Goal: Information Seeking & Learning: Check status

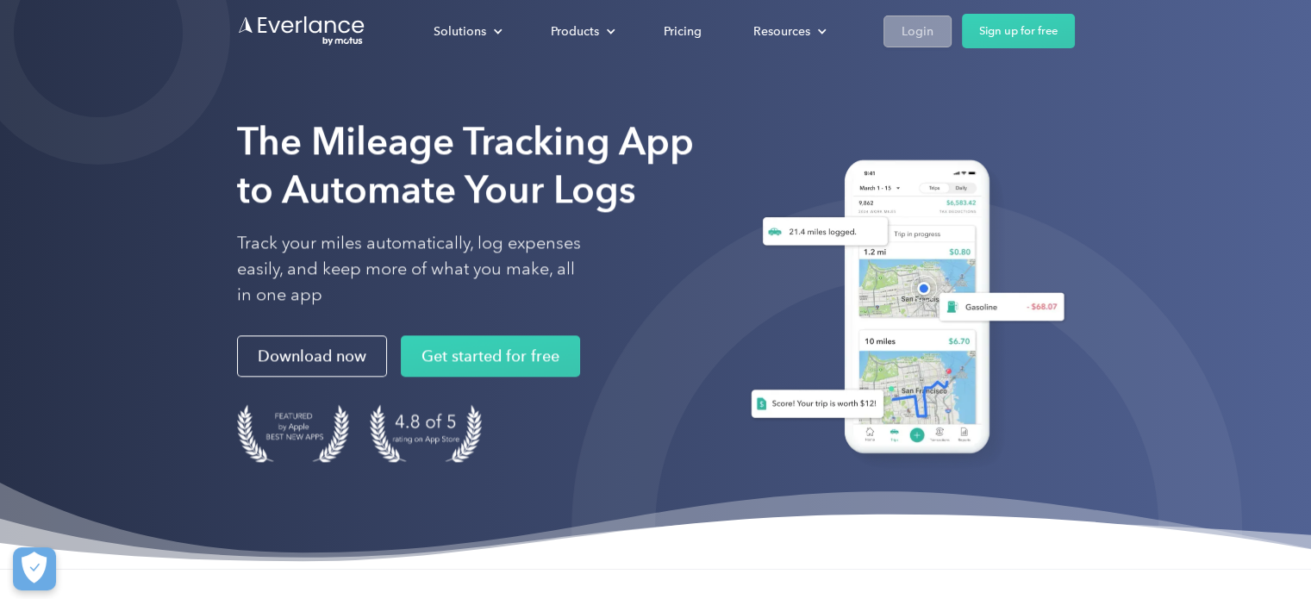
click at [914, 23] on div "Login" at bounding box center [918, 32] width 32 height 22
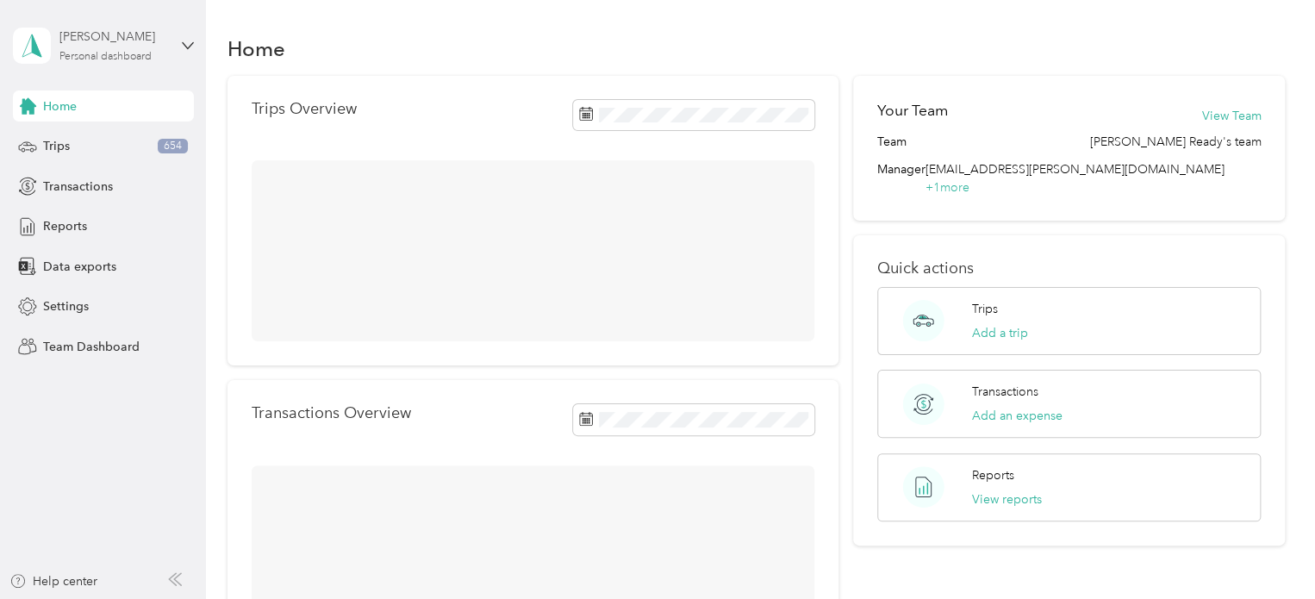
click at [132, 52] on div "Personal dashboard" at bounding box center [105, 57] width 92 height 10
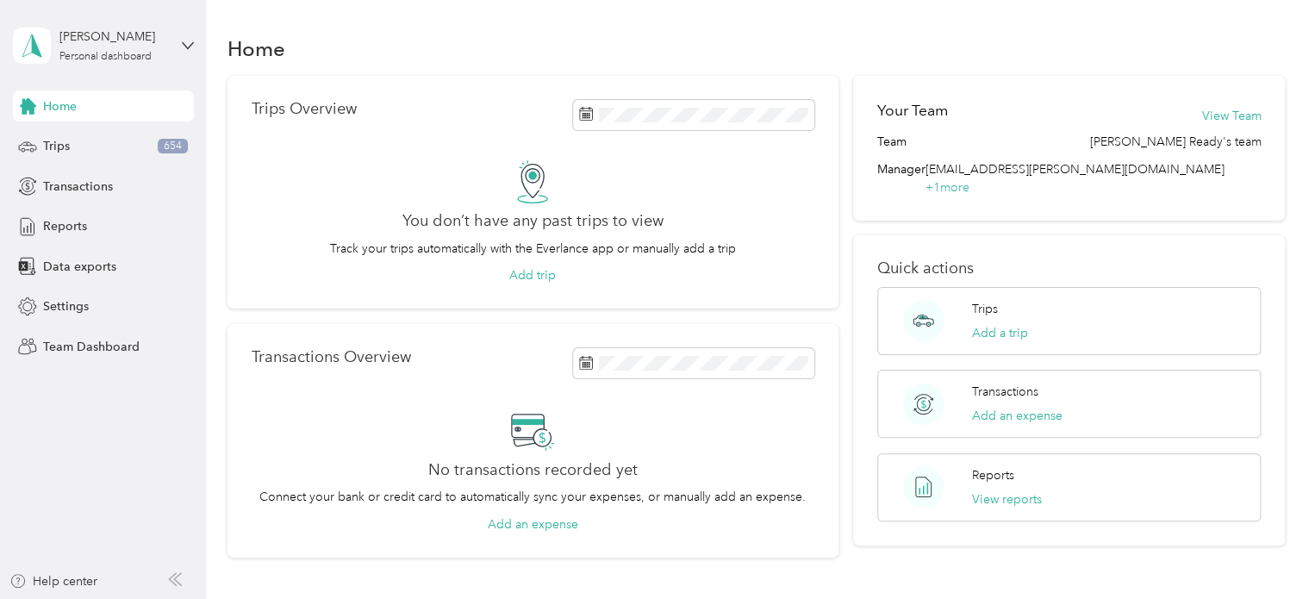
click at [123, 146] on div "Team dashboard" at bounding box center [243, 137] width 436 height 30
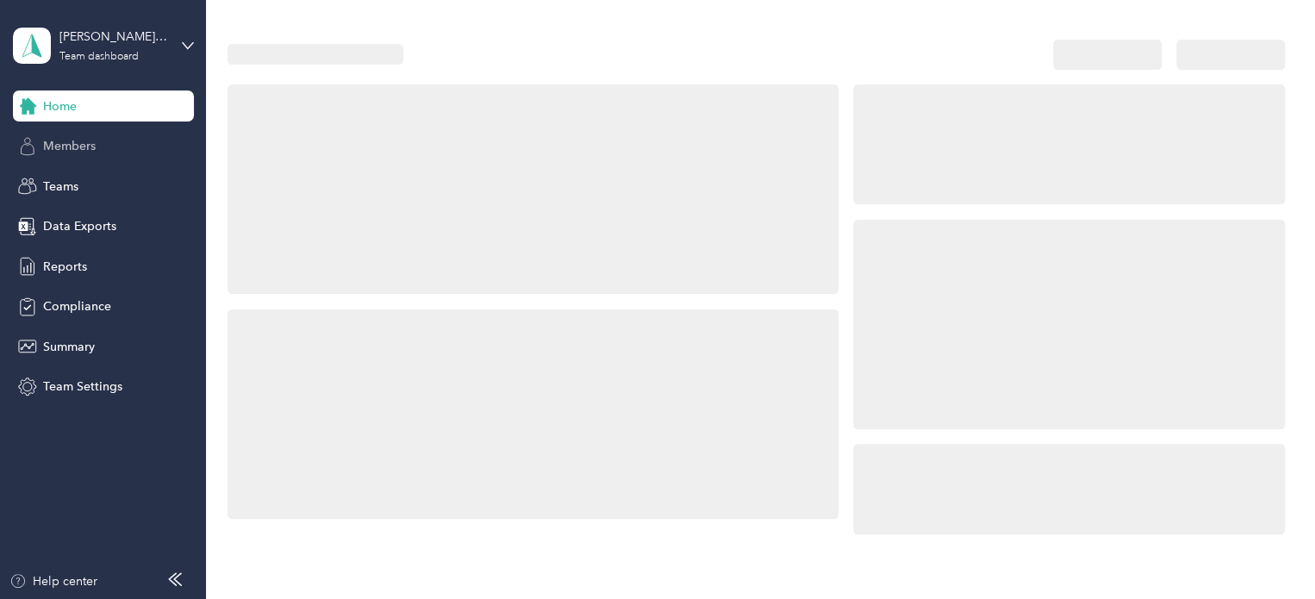
drag, startPoint x: 123, startPoint y: 146, endPoint x: 103, endPoint y: 147, distance: 19.8
click at [103, 147] on div "Members" at bounding box center [103, 146] width 181 height 31
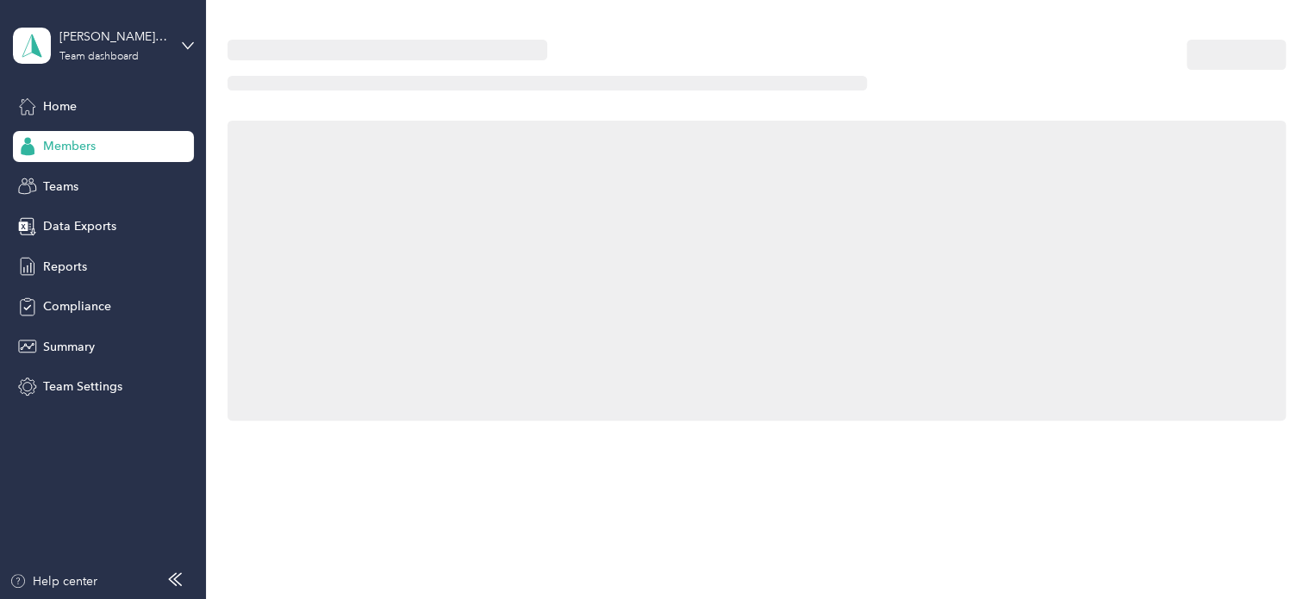
click at [103, 147] on div "Members" at bounding box center [103, 146] width 181 height 31
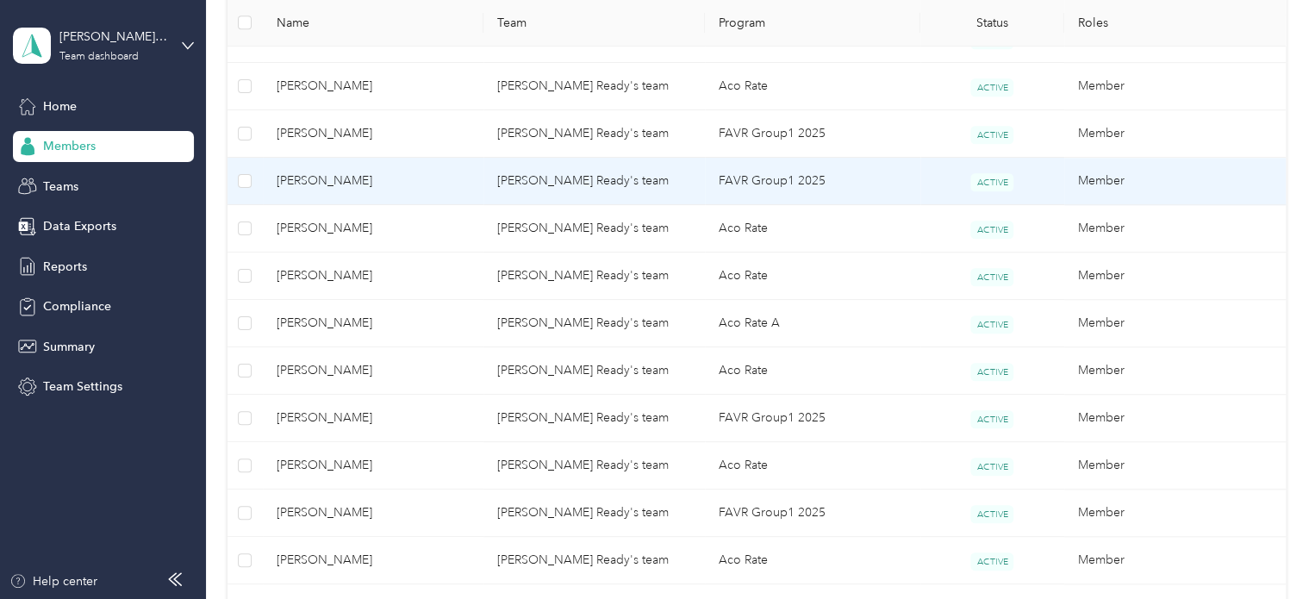
scroll to position [540, 0]
click at [390, 187] on td "[PERSON_NAME]" at bounding box center [374, 178] width 222 height 47
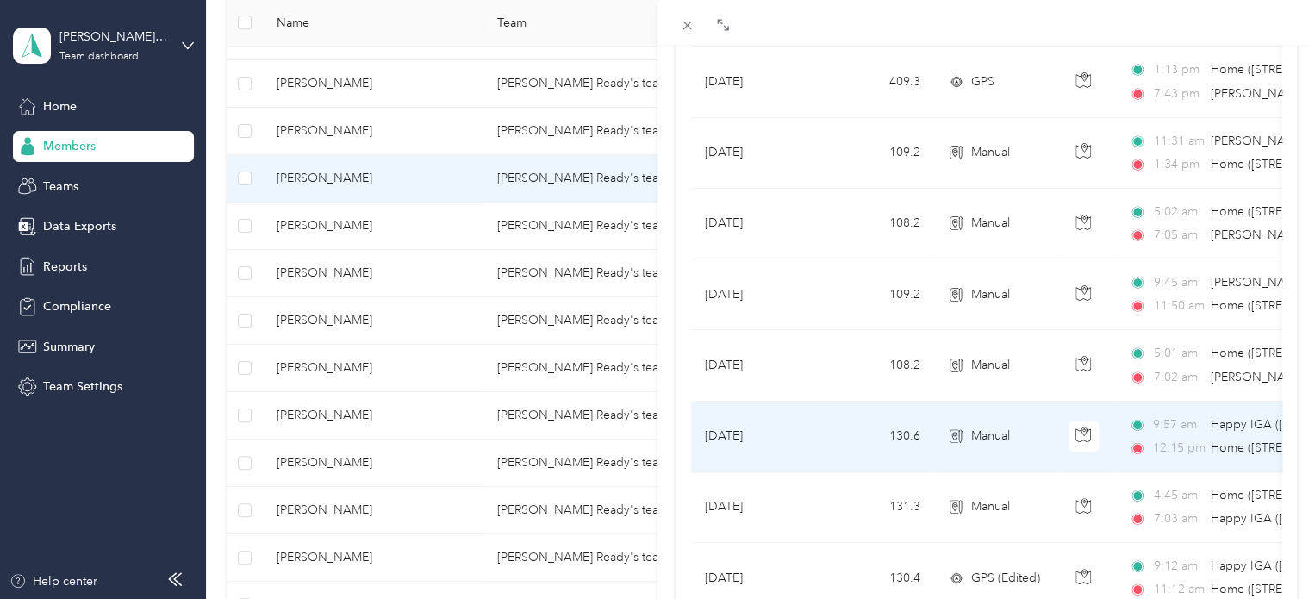
scroll to position [408, 0]
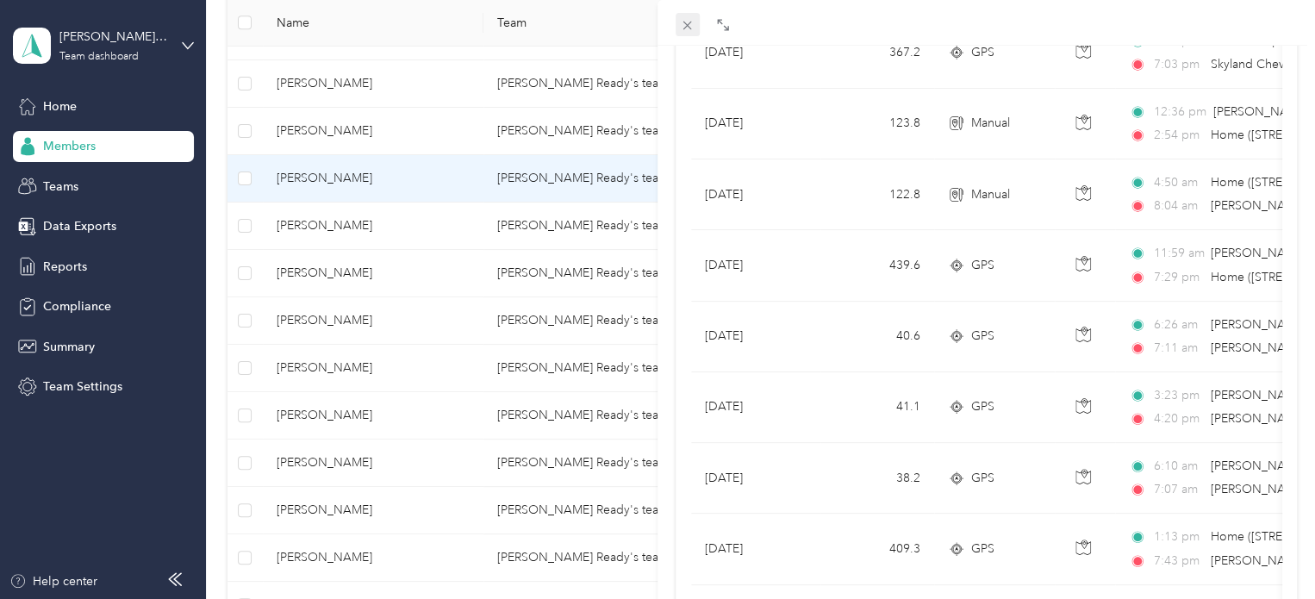
click at [684, 28] on icon at bounding box center [687, 26] width 9 height 9
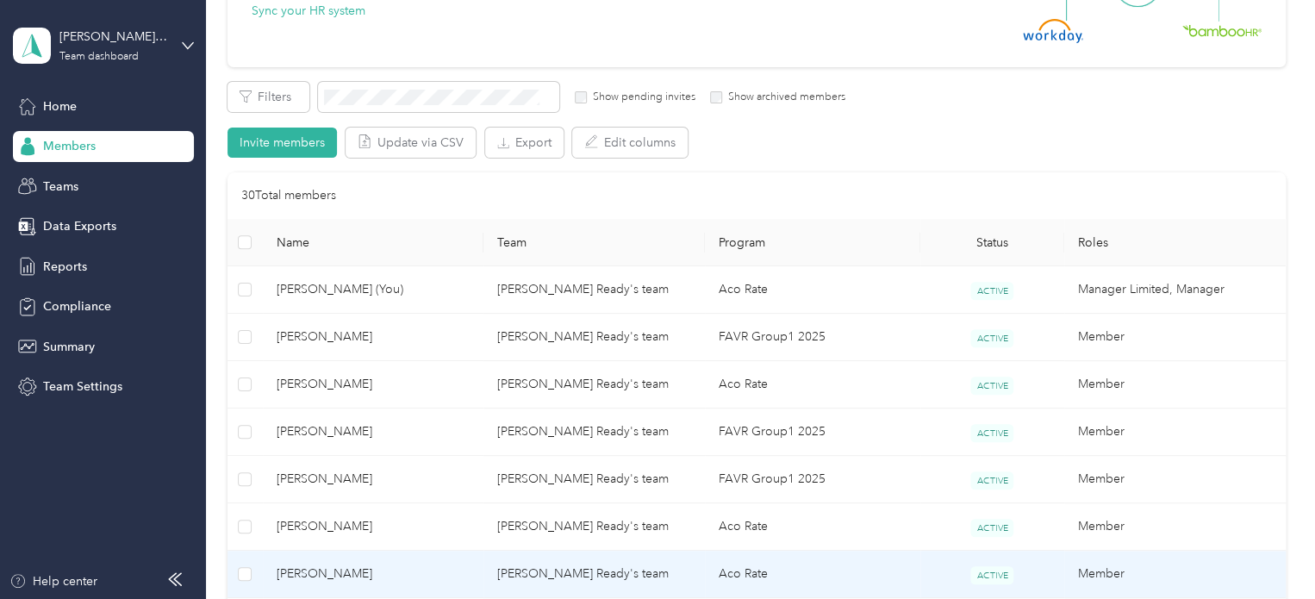
scroll to position [237, 0]
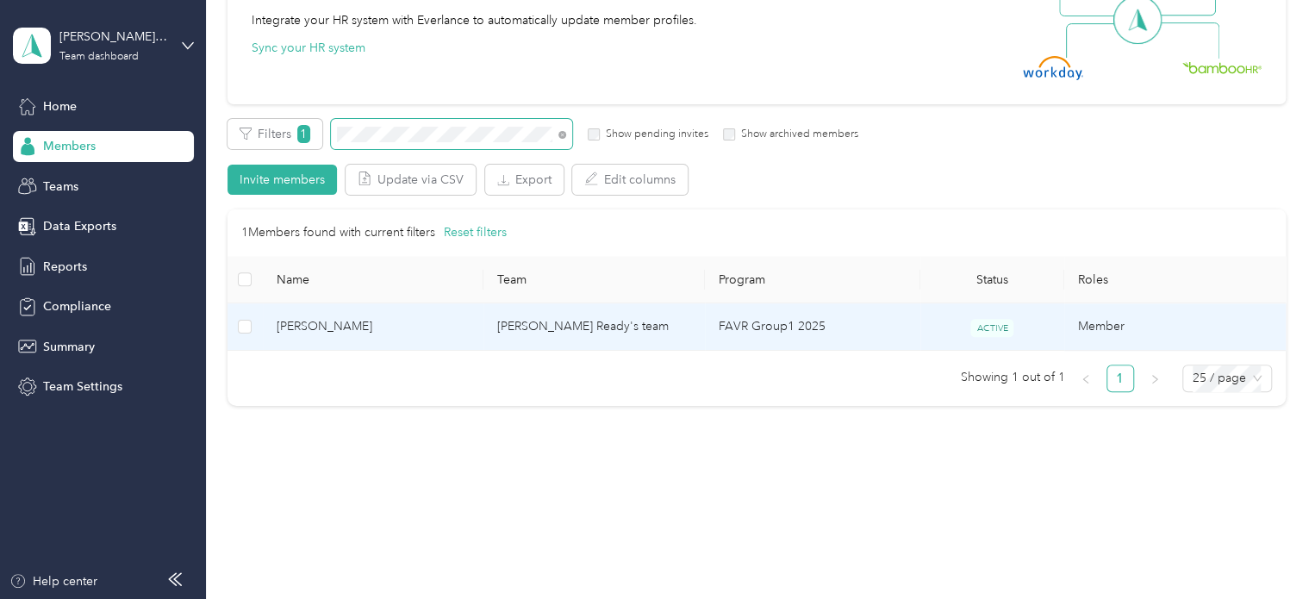
scroll to position [202, 0]
click at [355, 321] on span "[PERSON_NAME]" at bounding box center [374, 327] width 194 height 19
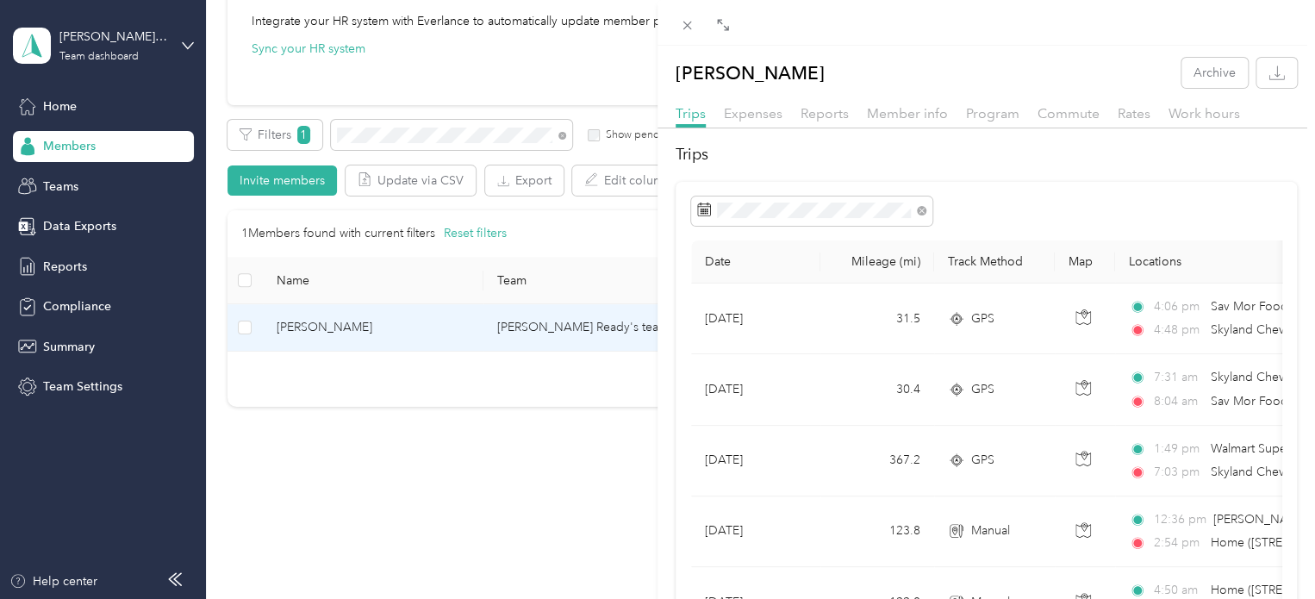
click at [685, 24] on icon at bounding box center [687, 25] width 15 height 15
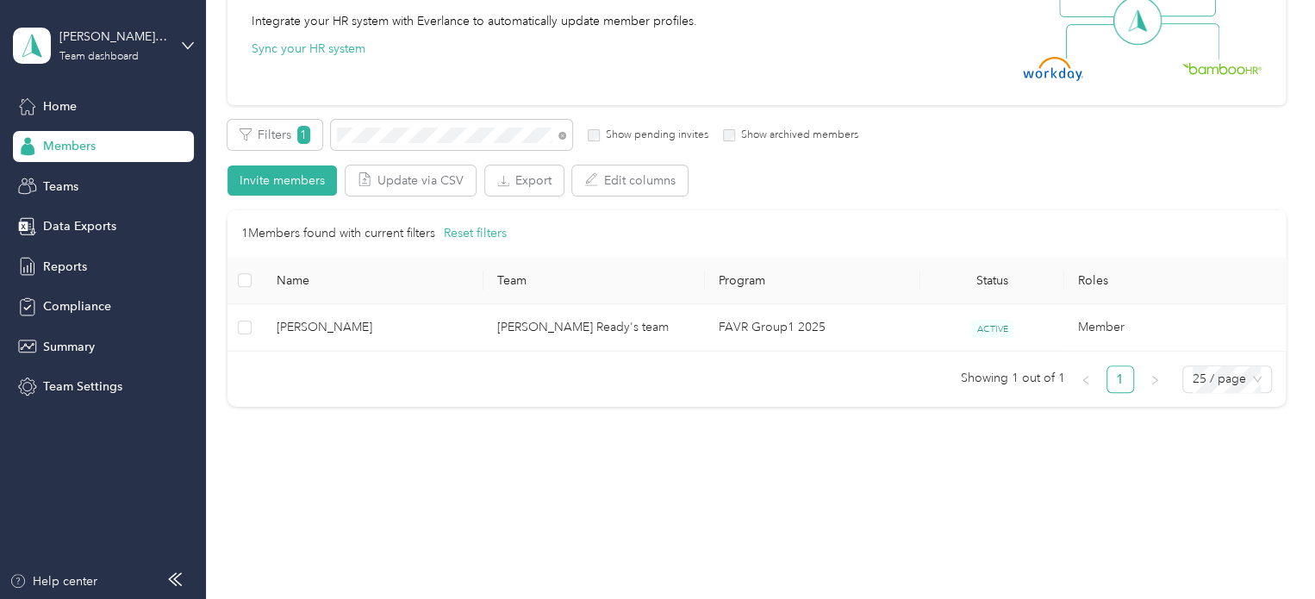
click at [685, 24] on div "Integrate your HR system with Everlance to automatically update member profiles." at bounding box center [475, 21] width 446 height 18
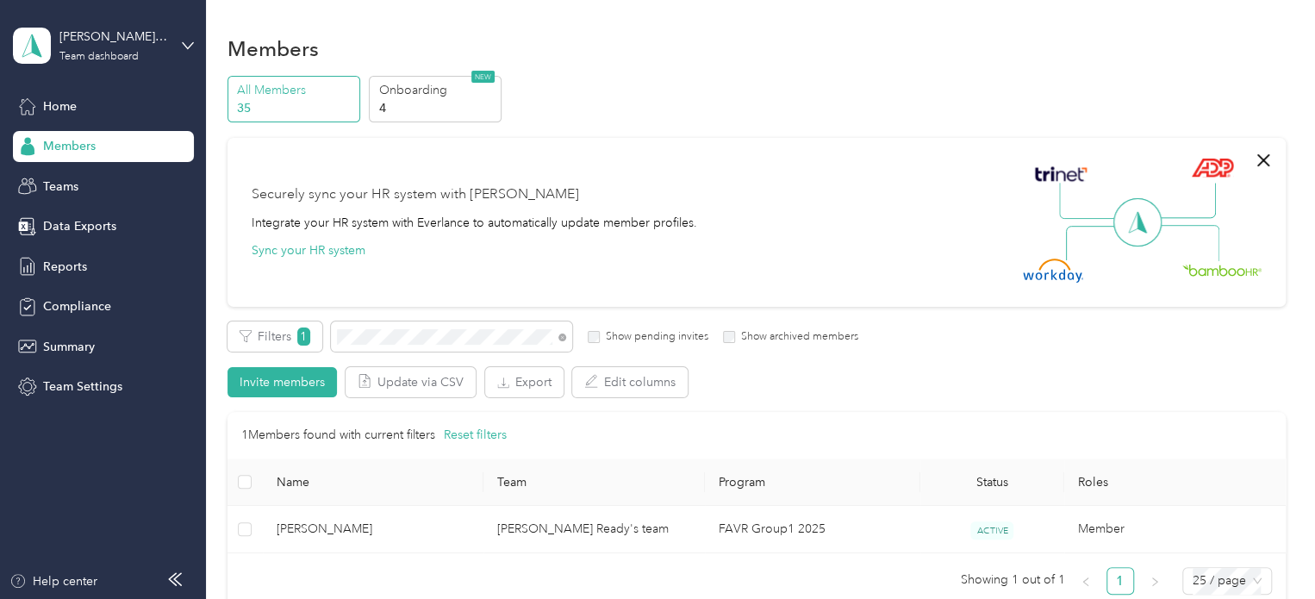
click at [678, 156] on div "Securely sync your HR system with Everlance Integrate your HR system with Everl…" at bounding box center [757, 222] width 1058 height 169
click at [691, 113] on div "All Members 35 Onboarding 4 NEW" at bounding box center [757, 99] width 1058 height 47
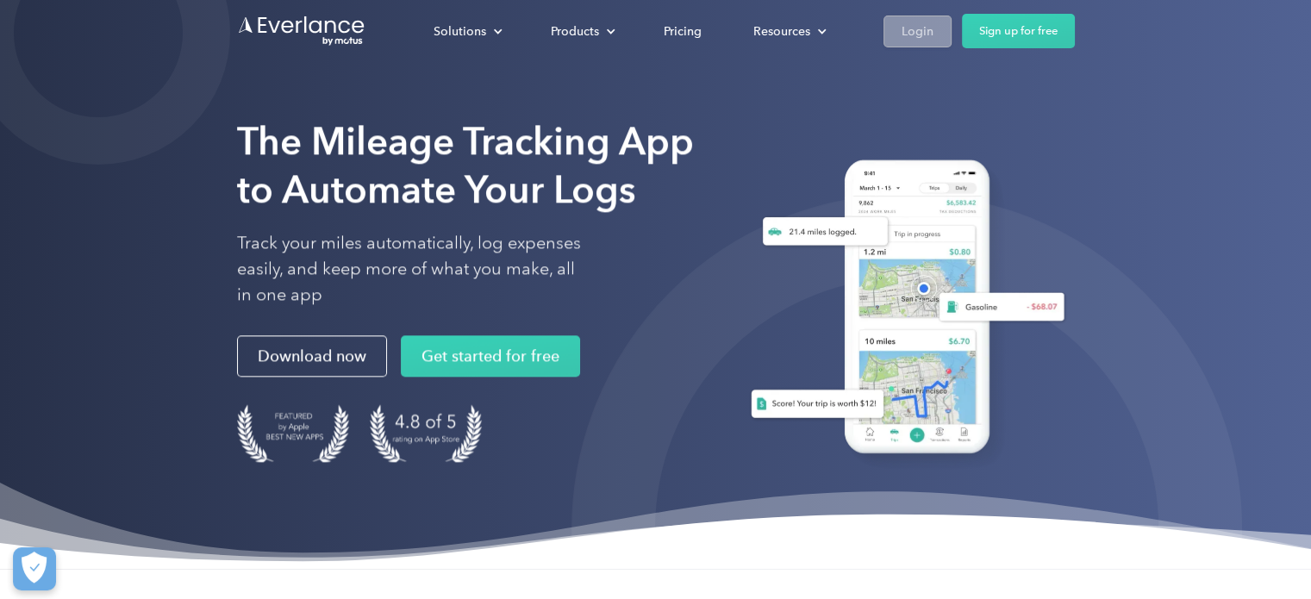
click at [911, 34] on div "Login" at bounding box center [918, 32] width 32 height 22
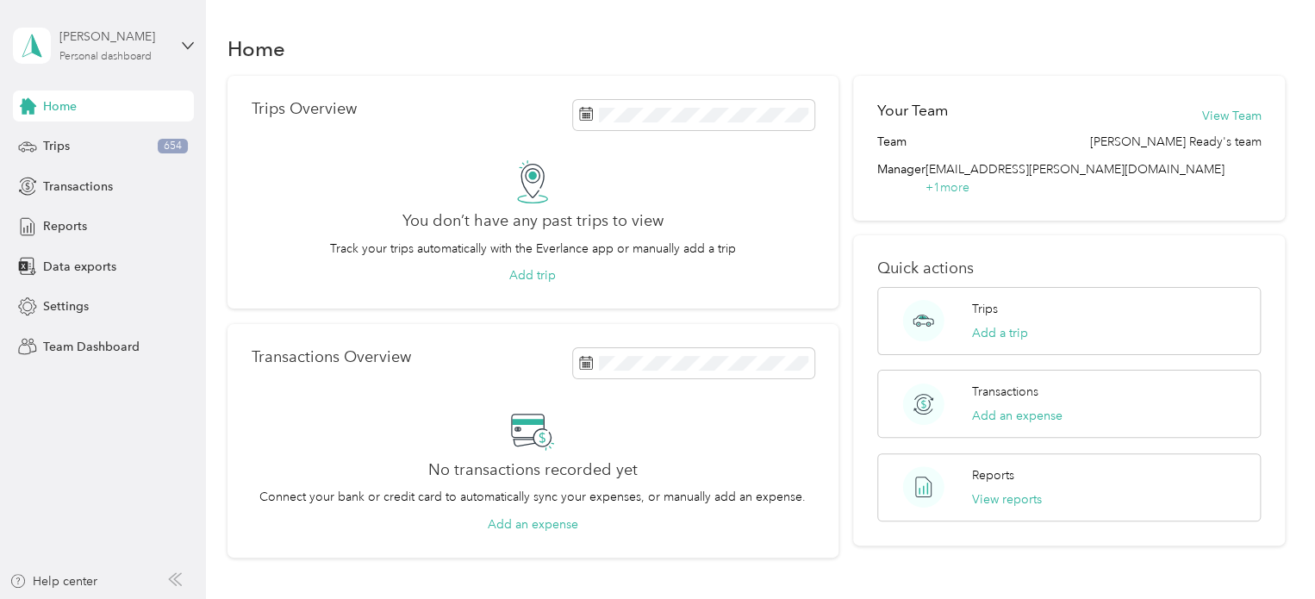
click at [127, 42] on div "[PERSON_NAME]" at bounding box center [113, 37] width 108 height 18
click at [97, 146] on div "Team dashboard" at bounding box center [243, 142] width 436 height 30
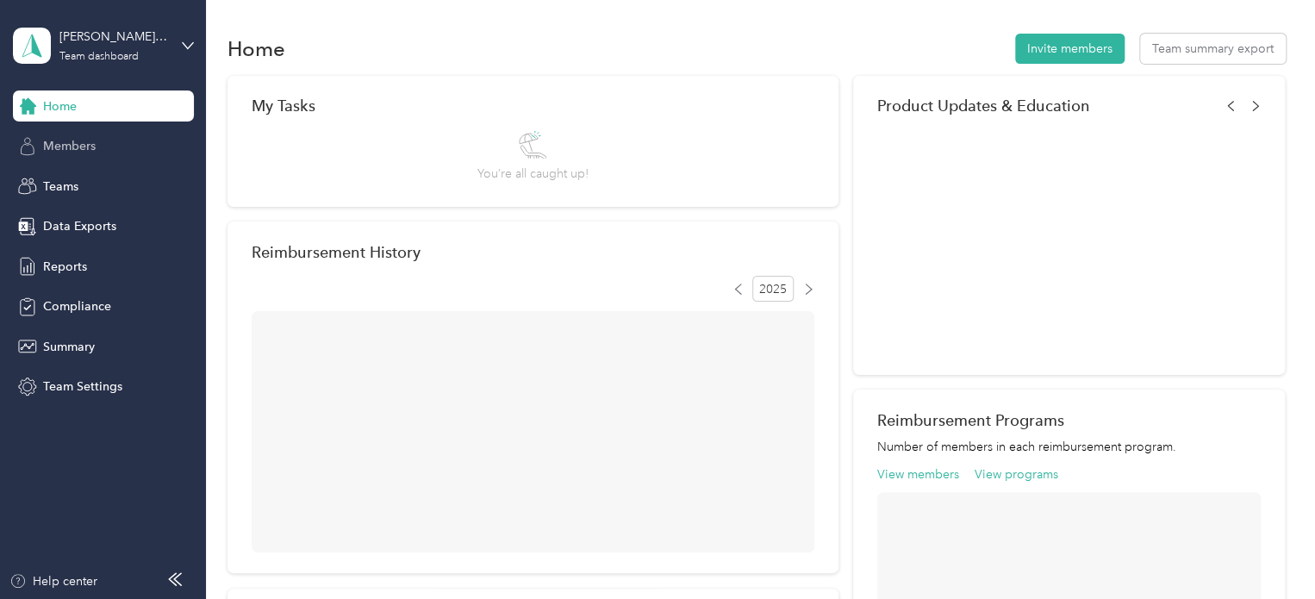
click at [94, 147] on span "Members" at bounding box center [69, 146] width 53 height 18
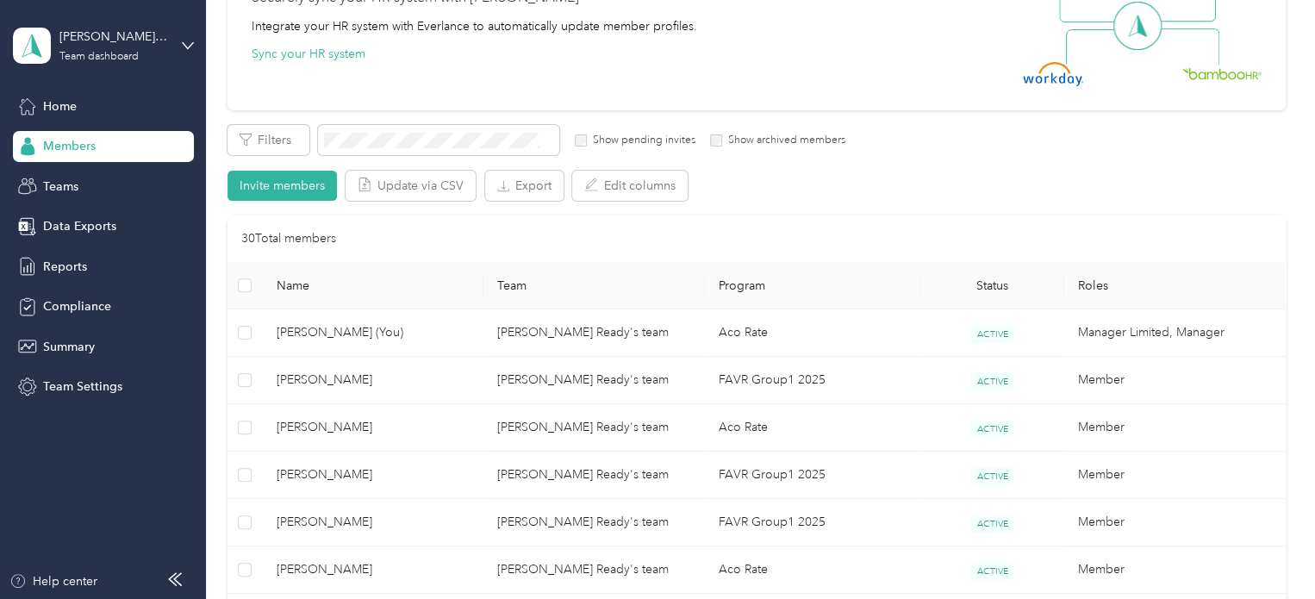
scroll to position [233, 0]
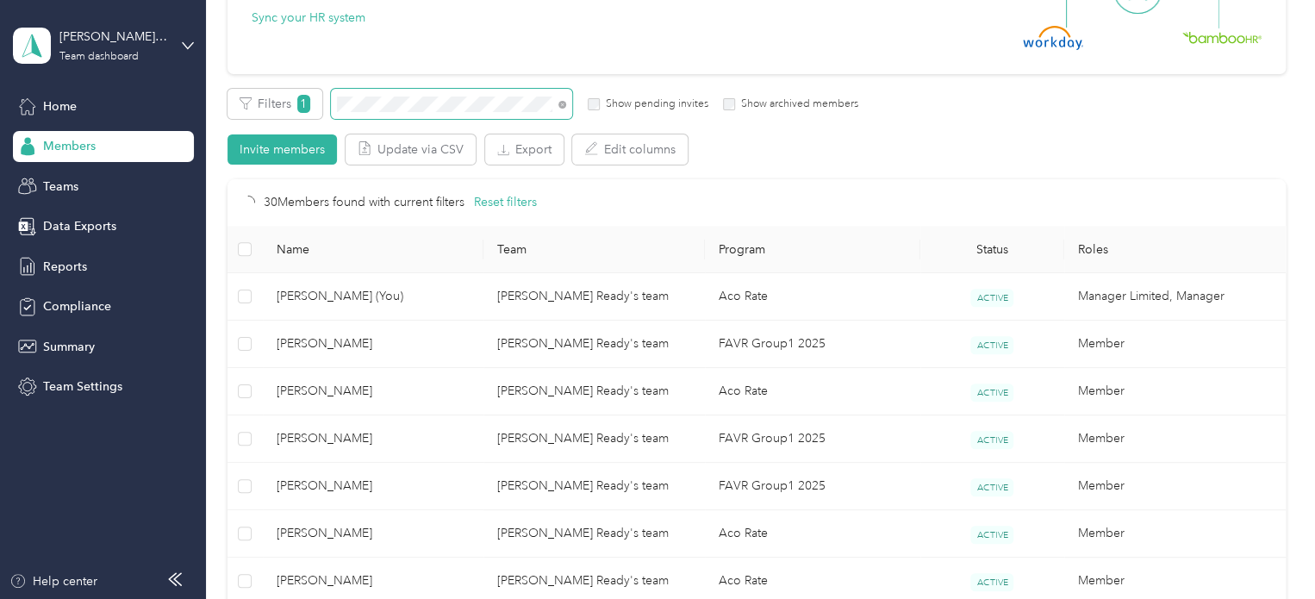
scroll to position [202, 0]
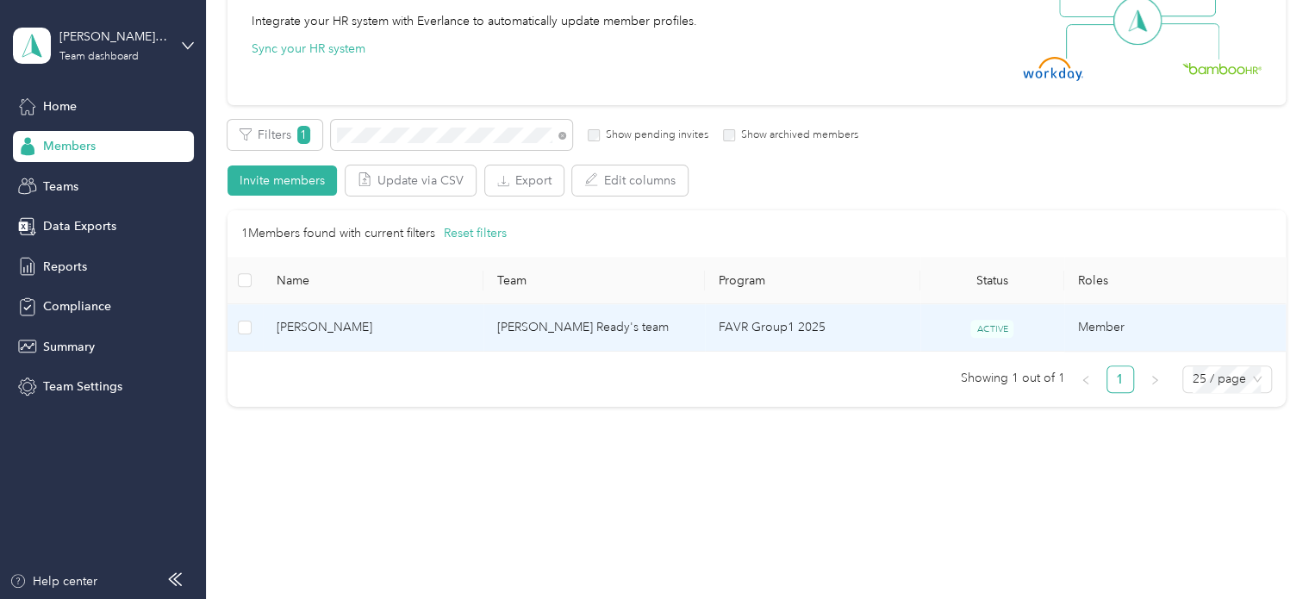
click at [346, 331] on span "[PERSON_NAME]" at bounding box center [374, 327] width 194 height 19
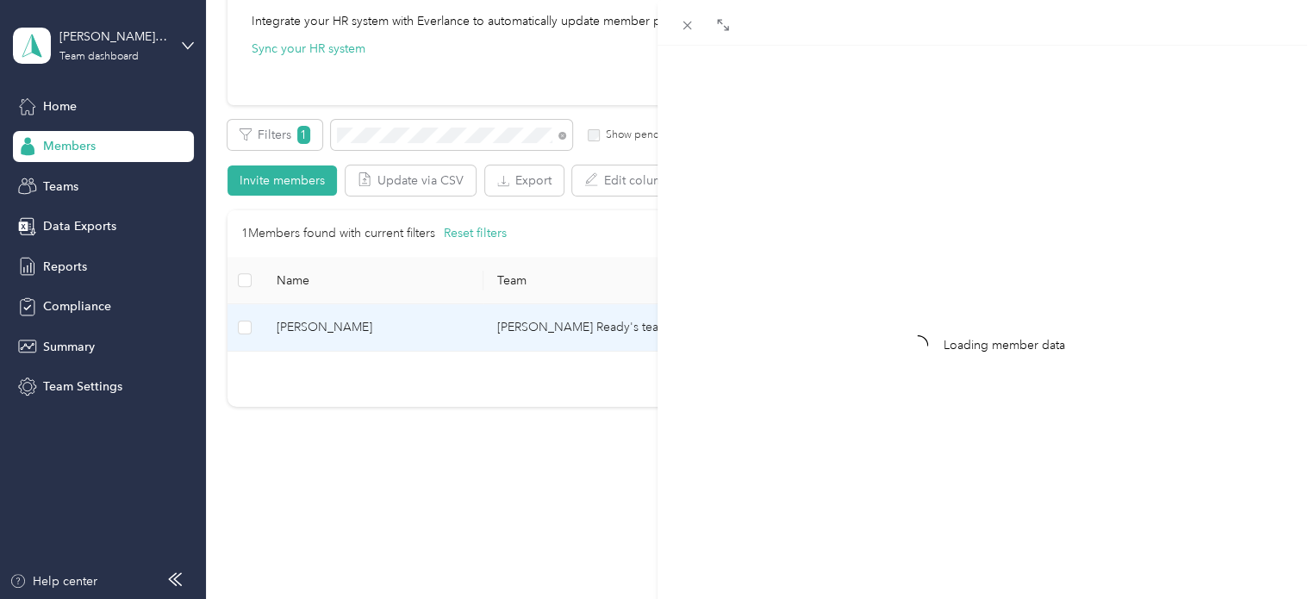
click at [875, 313] on div "Loading member data" at bounding box center [987, 345] width 658 height 599
